Goal: Task Accomplishment & Management: Manage account settings

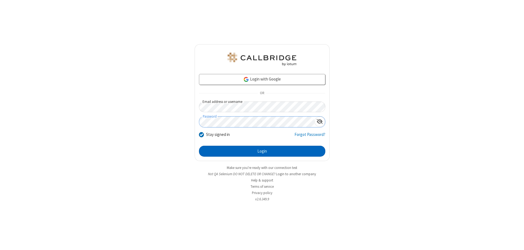
click at [262, 151] on button "Login" at bounding box center [262, 151] width 126 height 11
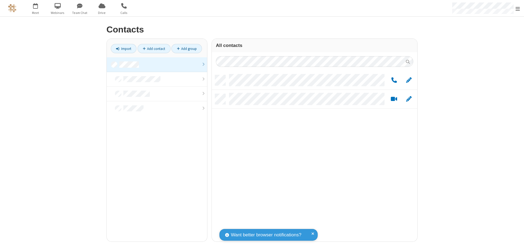
scroll to position [166, 201]
click at [157, 64] on link at bounding box center [157, 64] width 100 height 15
click at [409, 80] on span "Edit" at bounding box center [408, 80] width 5 height 7
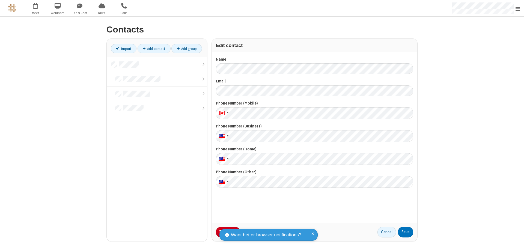
click at [0, 0] on button "No Thanks" at bounding box center [0, 0] width 0 height 0
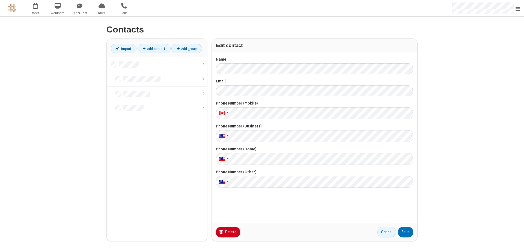
click at [227, 232] on button "Delete" at bounding box center [228, 232] width 24 height 11
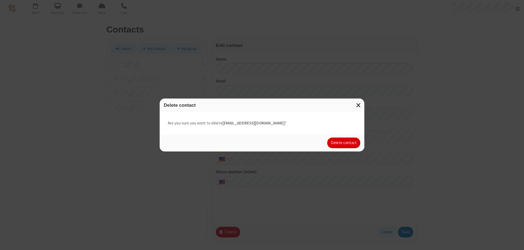
click at [344, 143] on button "Delete contact" at bounding box center [343, 142] width 33 height 11
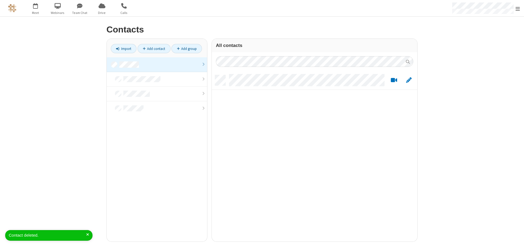
scroll to position [166, 201]
